Goal: Task Accomplishment & Management: Complete application form

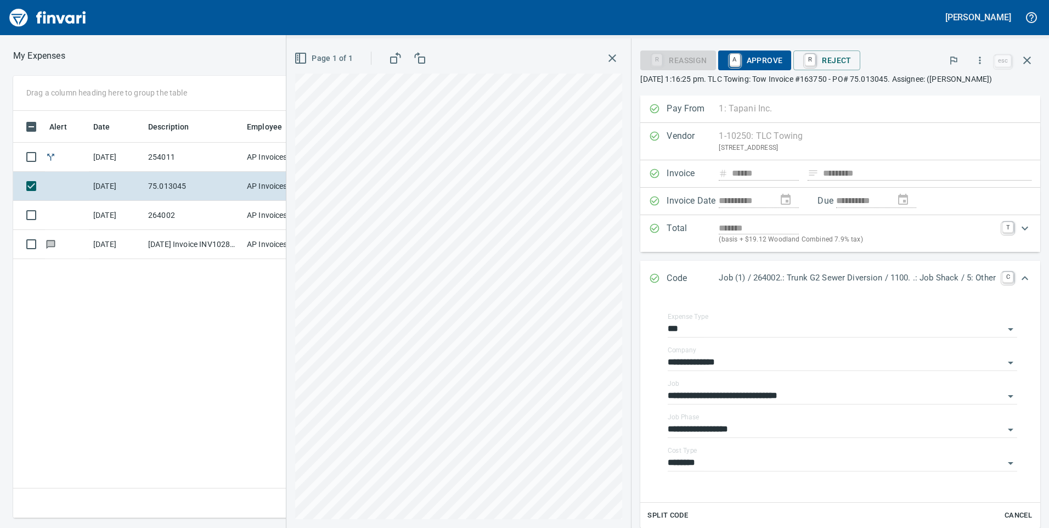
scroll to position [132, 0]
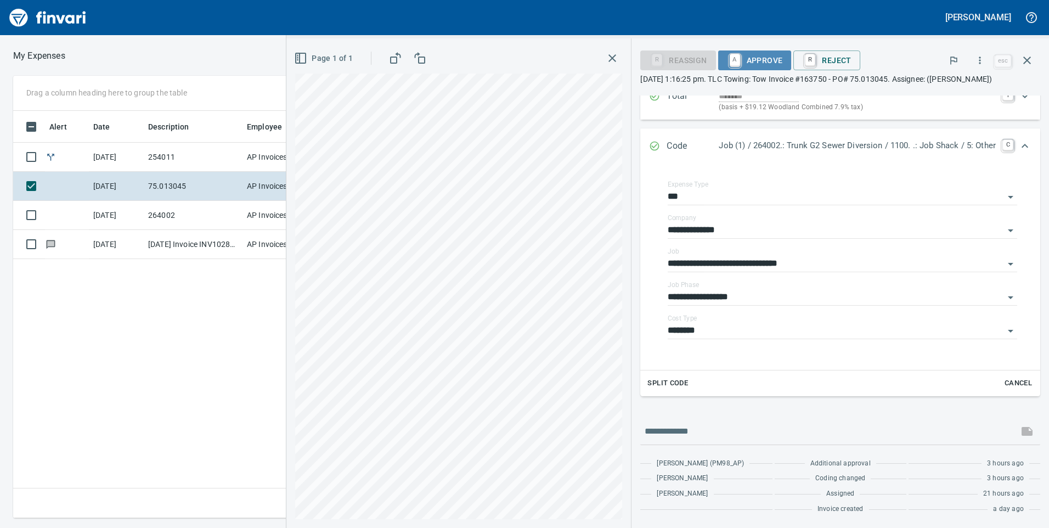
click at [748, 63] on span "A Approve" at bounding box center [755, 60] width 56 height 19
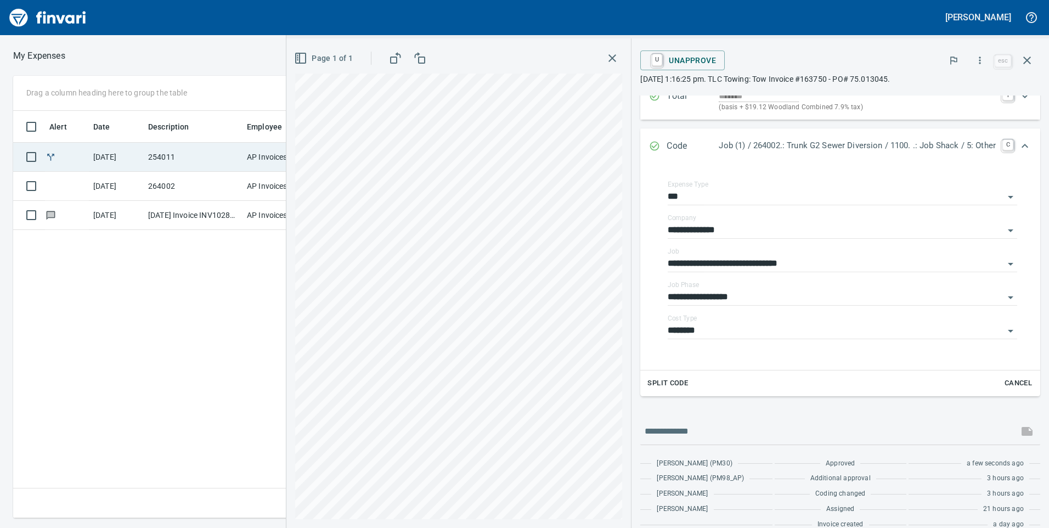
click at [148, 170] on td "254011" at bounding box center [193, 157] width 99 height 29
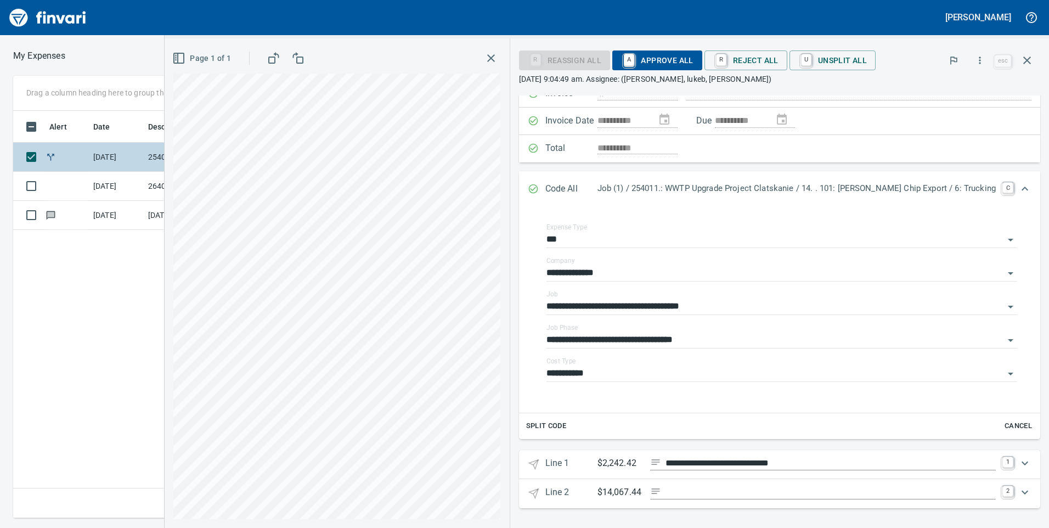
scroll to position [80, 0]
click at [91, 195] on td "[DATE]" at bounding box center [116, 186] width 55 height 29
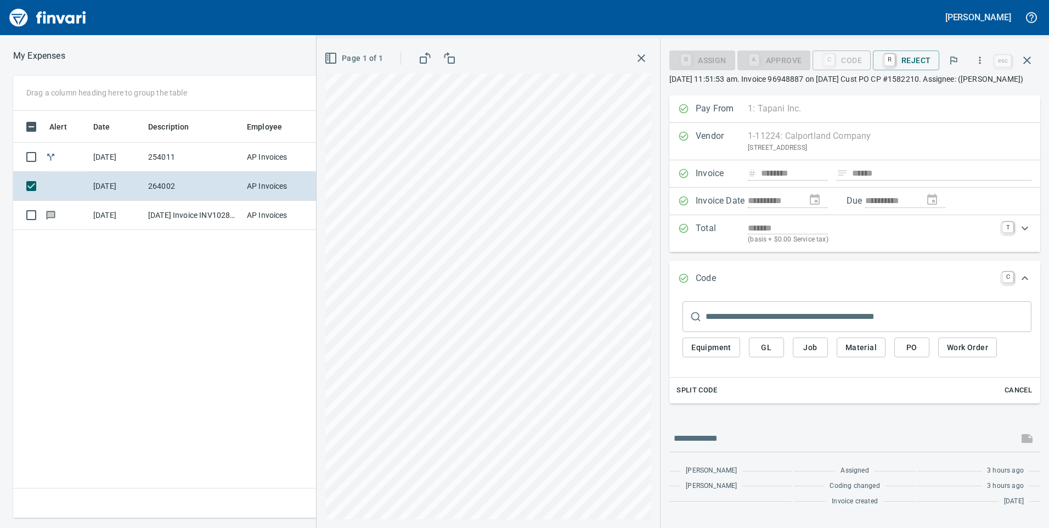
click at [817, 354] on span "Job" at bounding box center [811, 348] width 18 height 14
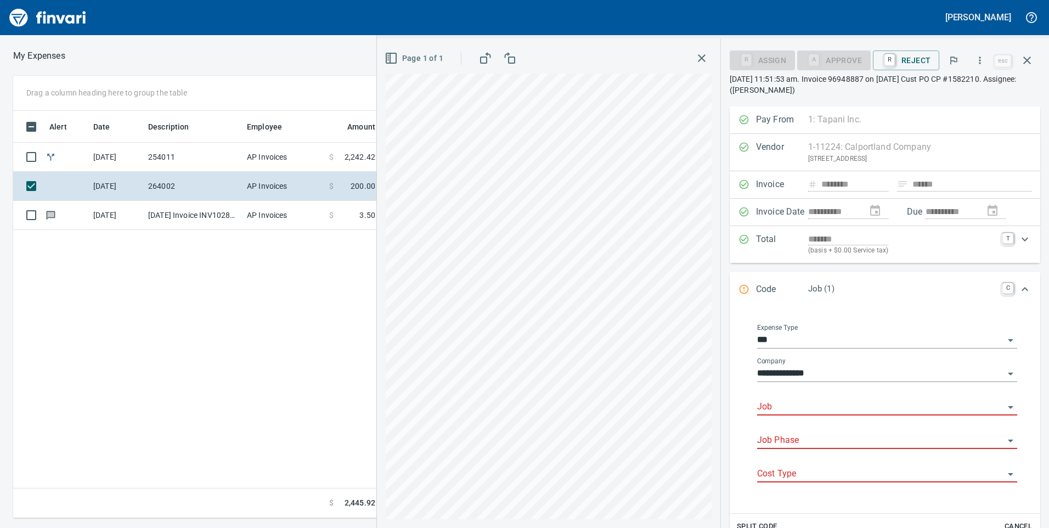
click at [798, 419] on div "Job" at bounding box center [887, 407] width 260 height 33
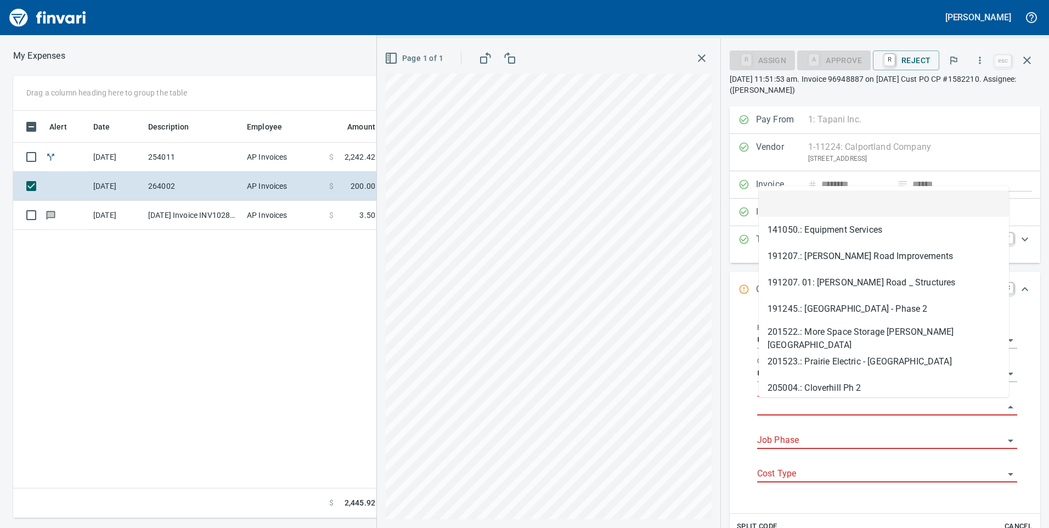
click at [804, 405] on input "Job" at bounding box center [880, 406] width 247 height 15
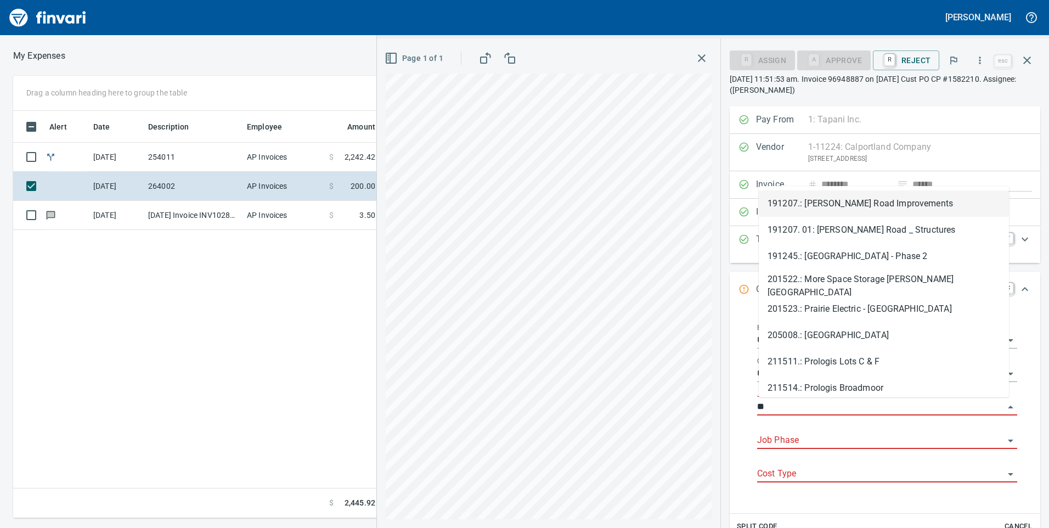
scroll to position [399, 740]
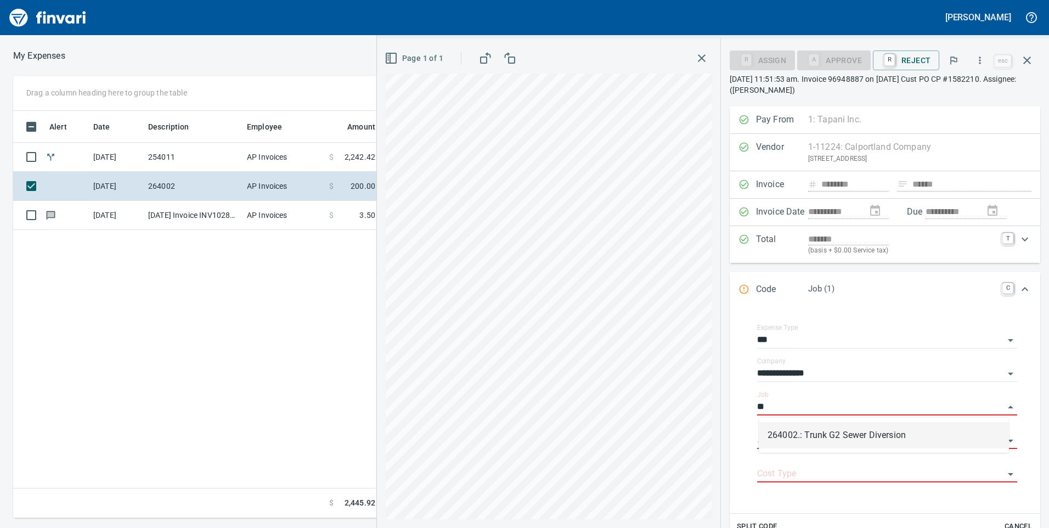
click at [801, 438] on li "264002.: Trunk G2 Sewer Diversion" at bounding box center [884, 435] width 250 height 26
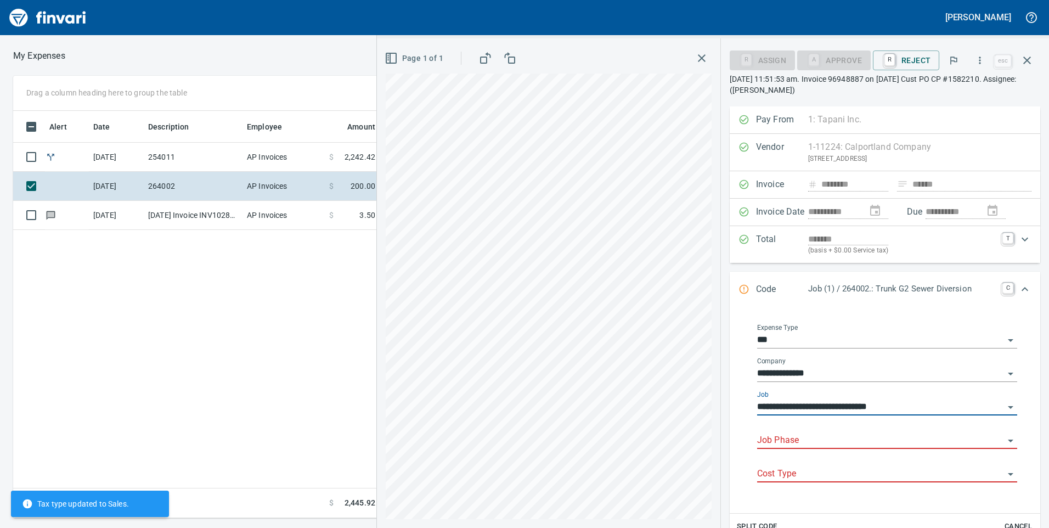
type input "**********"
click at [801, 442] on input "Job Phase" at bounding box center [880, 440] width 247 height 15
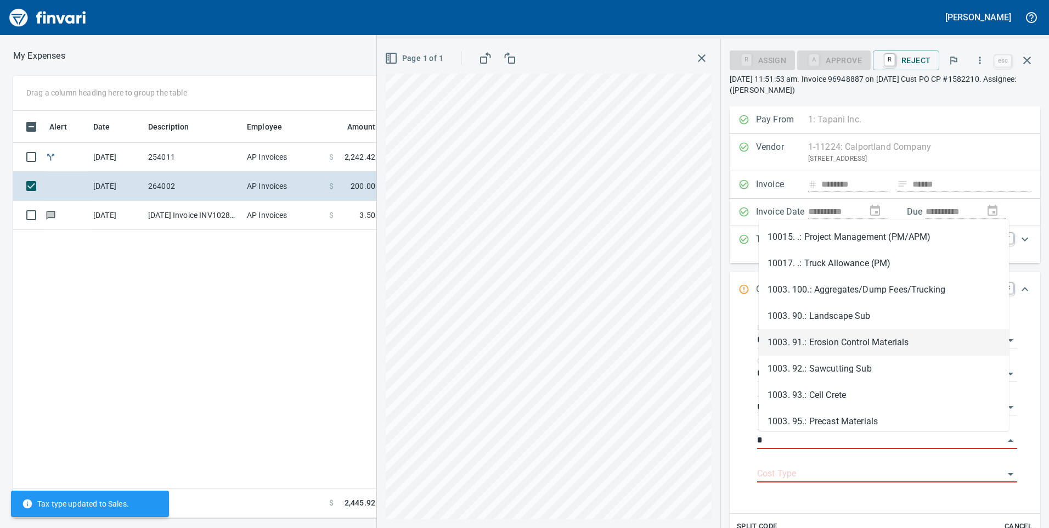
type input "*"
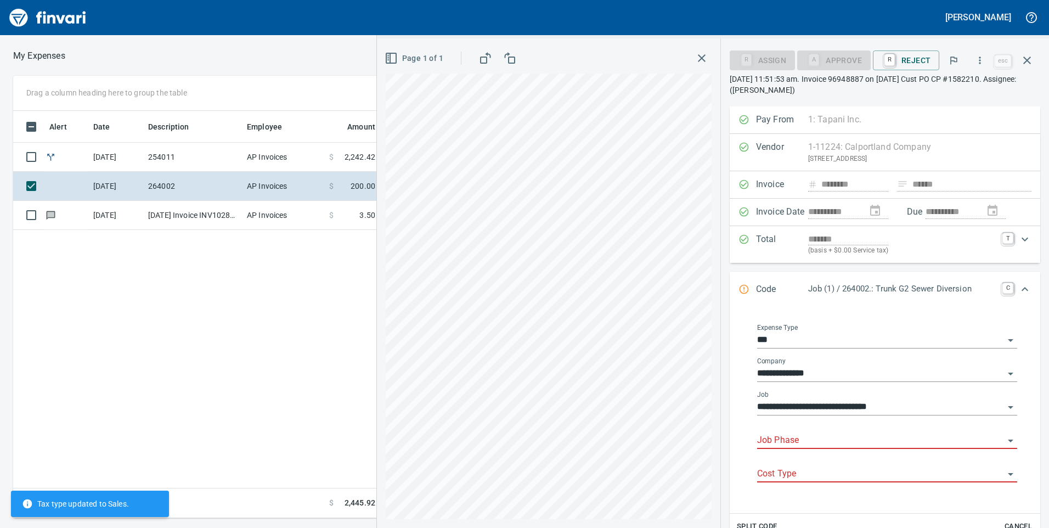
click at [859, 433] on input "Job Phase" at bounding box center [880, 440] width 247 height 15
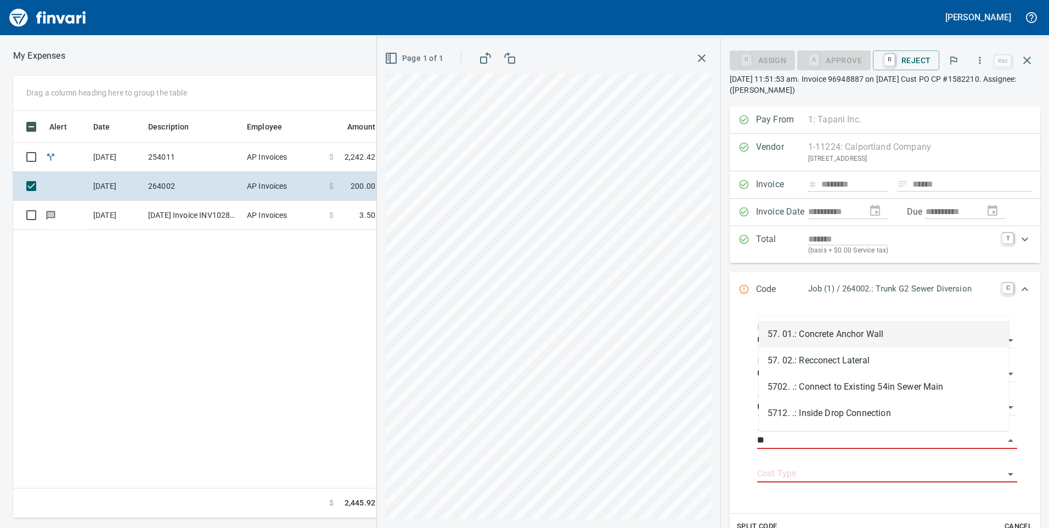
click at [875, 340] on li "57. 01.: Concrete Anchor Wall" at bounding box center [884, 334] width 250 height 26
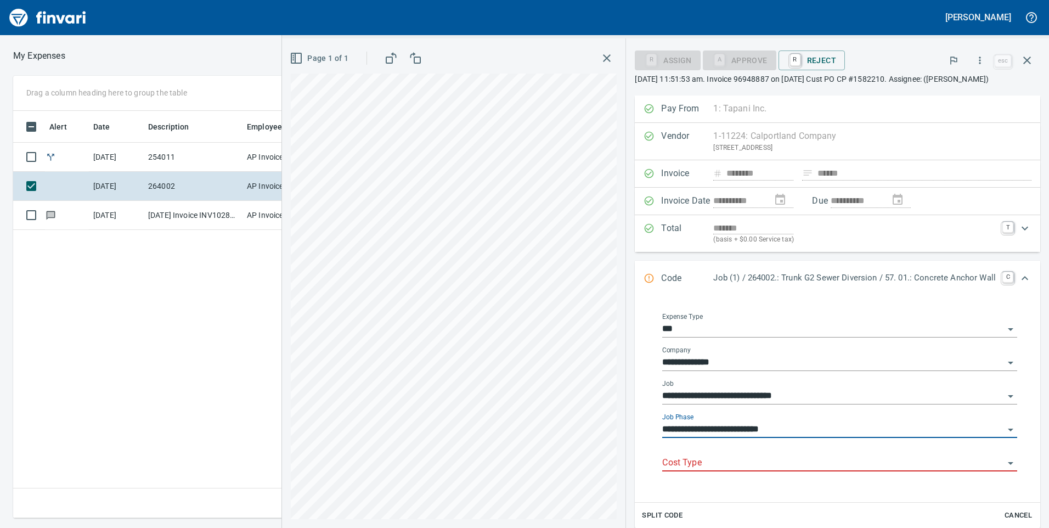
type input "**********"
click at [793, 461] on input "Cost Type" at bounding box center [833, 462] width 342 height 15
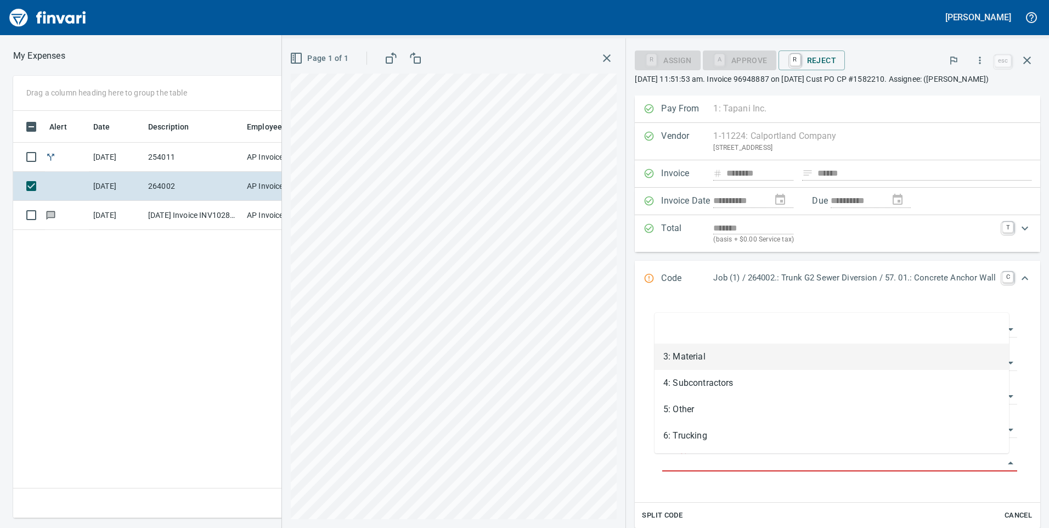
click at [724, 358] on li "3: Material" at bounding box center [831, 356] width 354 height 26
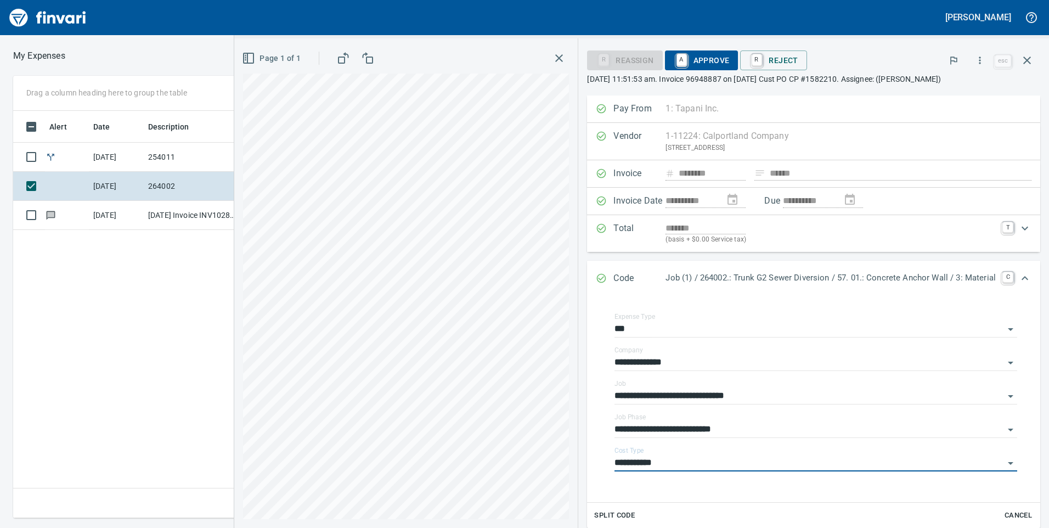
type input "**********"
click at [143, 216] on td "[DATE]" at bounding box center [116, 215] width 55 height 29
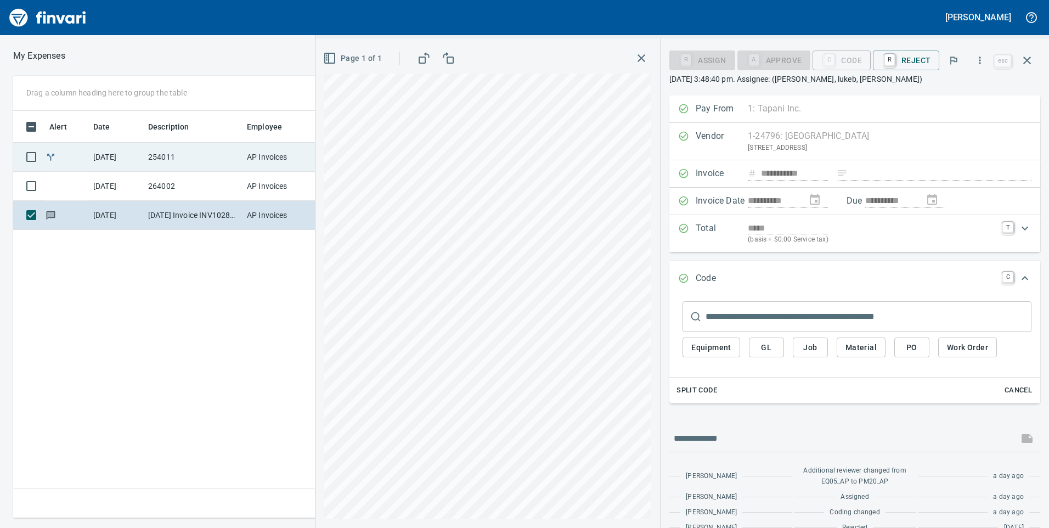
click at [134, 155] on td "[DATE]" at bounding box center [116, 157] width 55 height 29
